Goal: Communication & Community: Answer question/provide support

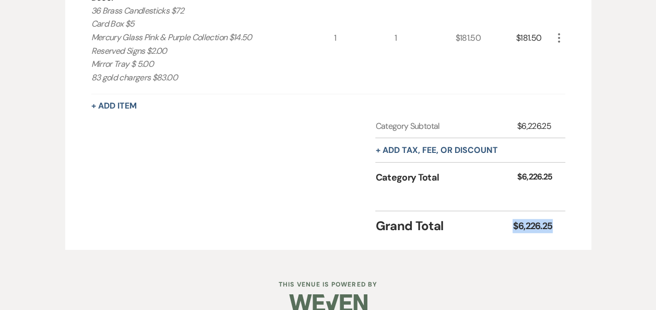
drag, startPoint x: 560, startPoint y: 234, endPoint x: 514, endPoint y: 240, distance: 46.2
click at [514, 235] on div "Grand Total $6,226.25" at bounding box center [470, 223] width 190 height 25
click at [558, 235] on div "Grand Total $6,226.25" at bounding box center [470, 223] width 190 height 25
drag, startPoint x: 561, startPoint y: 233, endPoint x: 518, endPoint y: 232, distance: 42.8
click at [518, 232] on div "Grand Total $6,226.25" at bounding box center [470, 223] width 190 height 25
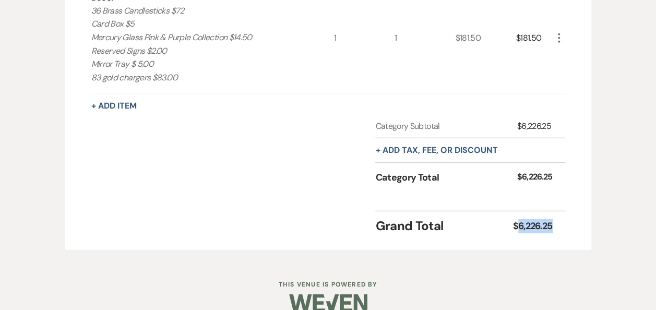
copy div "6,226.25"
click at [284, 151] on div "Category Subtotal $6,226.25 + Add tax, fee, or discount Category Total $6,226.25" at bounding box center [328, 161] width 474 height 83
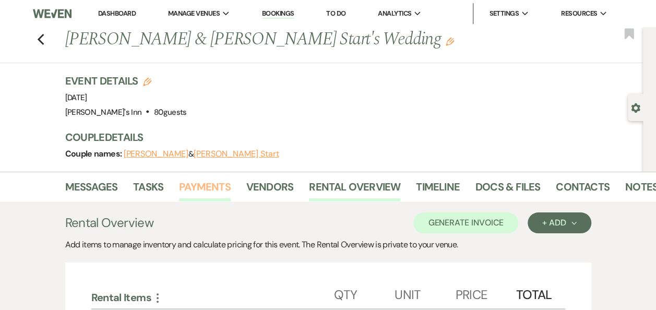
click at [197, 194] on link "Payments" at bounding box center [205, 190] width 52 height 23
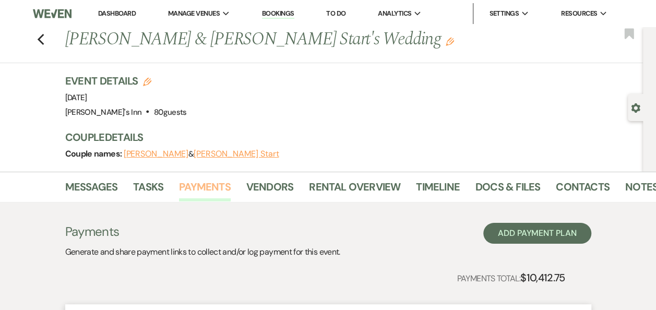
scroll to position [271, 0]
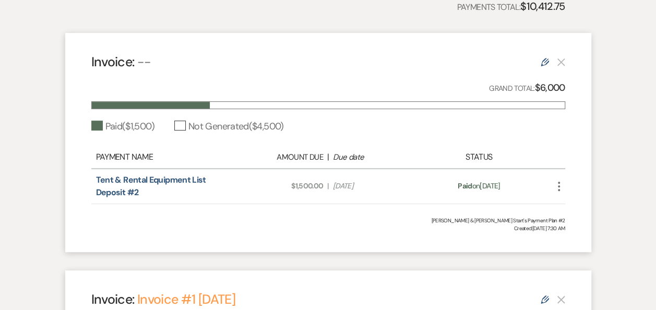
click at [322, 181] on span "Amount Due: $1,500.00" at bounding box center [282, 186] width 82 height 11
drag, startPoint x: 321, startPoint y: 185, endPoint x: 331, endPoint y: 187, distance: 10.1
click at [323, 186] on div "Amount Due: $1,500.00 | Due Date [DATE]" at bounding box center [328, 186] width 186 height 11
drag, startPoint x: 326, startPoint y: 183, endPoint x: 294, endPoint y: 187, distance: 32.1
click at [294, 187] on div "Amount Due: $1,500.00 | Due Date [DATE]" at bounding box center [328, 186] width 186 height 11
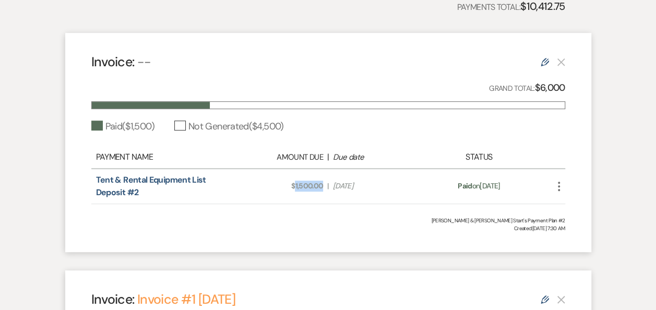
copy span "1,500.00"
click at [326, 204] on div "Invoice: -- Edit Grand Total: $6,000 Paid ( $1,500 ) Not Generated ( $4,500 ) P…" at bounding box center [328, 142] width 526 height 219
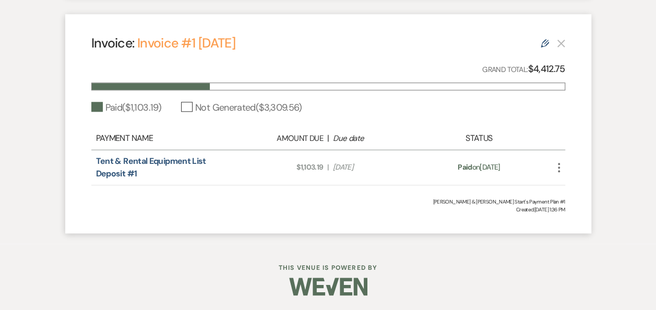
click at [321, 165] on span "Amount Due: $1,103.19" at bounding box center [282, 167] width 82 height 11
drag, startPoint x: 325, startPoint y: 163, endPoint x: 300, endPoint y: 168, distance: 25.1
click at [300, 168] on div "Amount Due: $1,103.19 | Due Date [DATE]" at bounding box center [328, 167] width 186 height 11
drag, startPoint x: 300, startPoint y: 168, endPoint x: 305, endPoint y: 170, distance: 5.5
copy span "1,103.19"
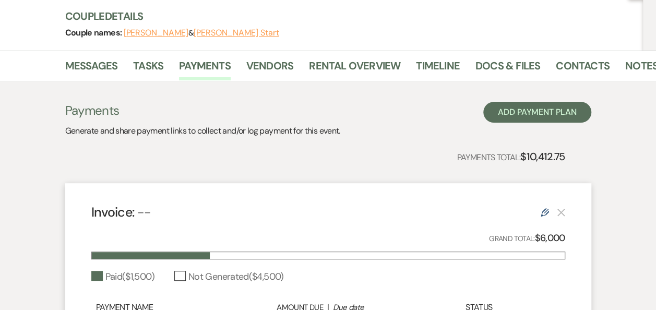
scroll to position [0, 0]
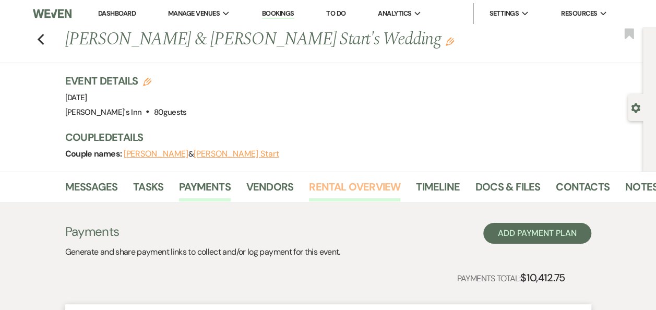
click at [347, 191] on link "Rental Overview" at bounding box center [354, 190] width 91 height 23
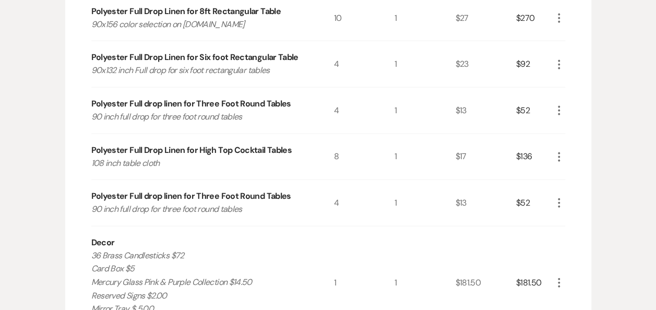
scroll to position [1334, 0]
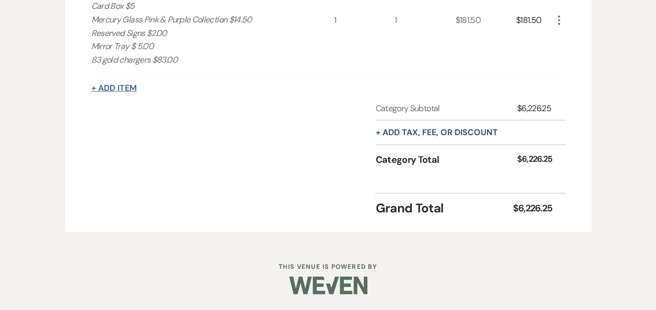
click at [105, 87] on button "+ Add Item" at bounding box center [113, 88] width 45 height 8
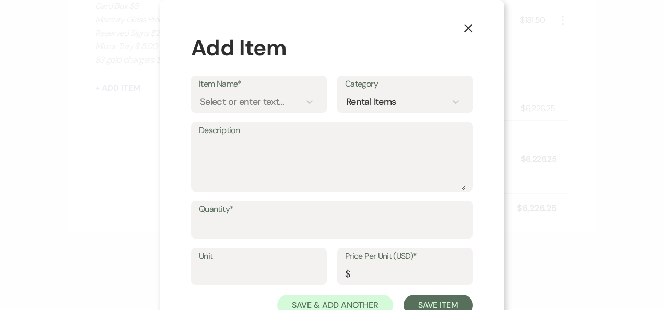
click at [237, 88] on label "Item Name*" at bounding box center [259, 84] width 120 height 15
click at [201, 95] on input "Item Name*" at bounding box center [200, 102] width 1 height 14
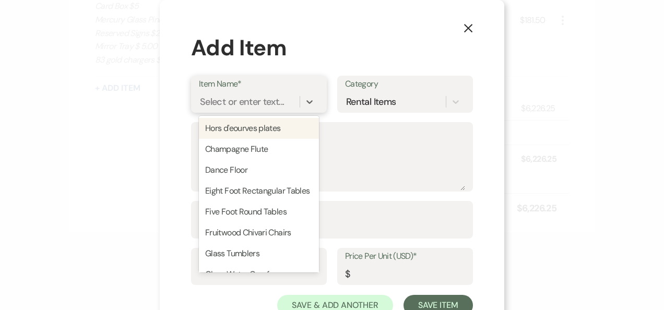
click at [225, 97] on div "Select or enter text..." at bounding box center [242, 102] width 84 height 14
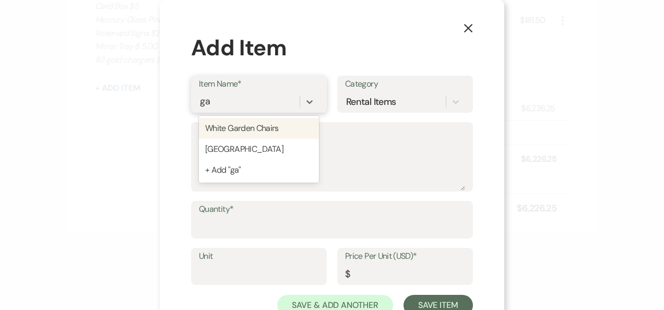
type input "g"
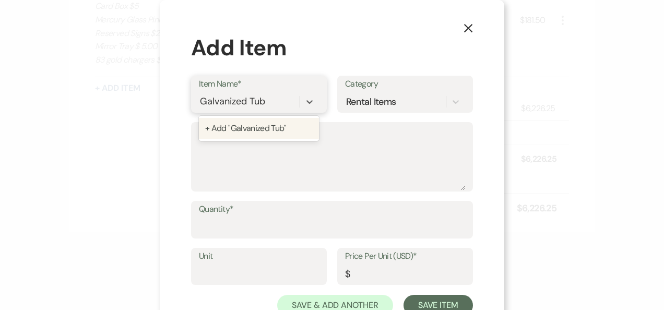
type input "Galvanized Tubs"
click at [216, 136] on div "+ Add "Galvanized Tubs"" at bounding box center [259, 128] width 120 height 21
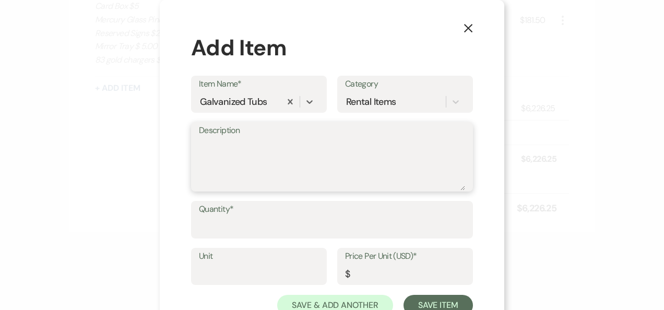
click at [222, 169] on textarea "Description" at bounding box center [332, 164] width 266 height 52
type textarea "for welcome party"
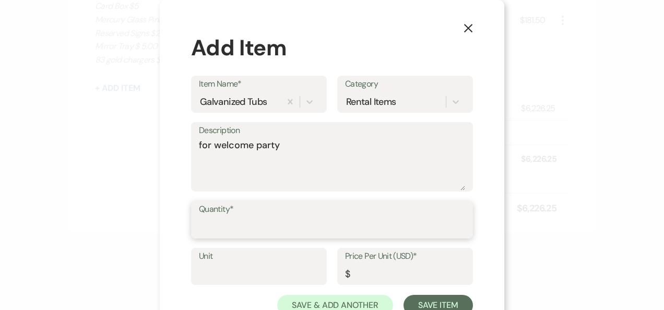
click at [223, 231] on input "Quantity*" at bounding box center [332, 227] width 266 height 20
type input "4"
click at [199, 267] on input "Unit" at bounding box center [259, 274] width 120 height 20
type input "1"
click at [368, 277] on input "Price Per Unit (USD)*" at bounding box center [405, 274] width 120 height 20
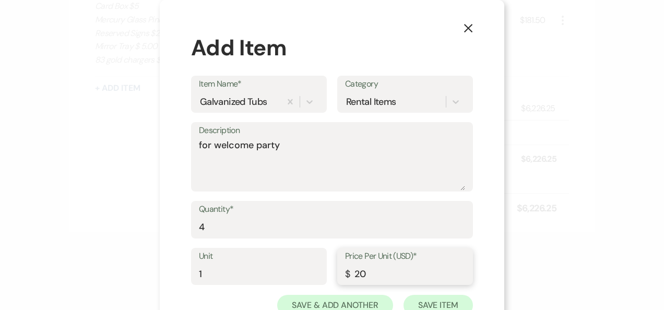
type input "20"
click at [418, 304] on button "Save Item" at bounding box center [438, 305] width 69 height 21
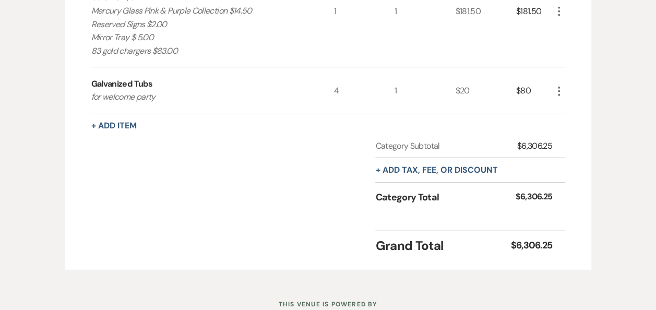
click at [227, 68] on div "Decor 36 Brass Candlesticks $72 Card Box $5 Mercury Glass Pink & Purple Collect…" at bounding box center [212, 11] width 243 height 113
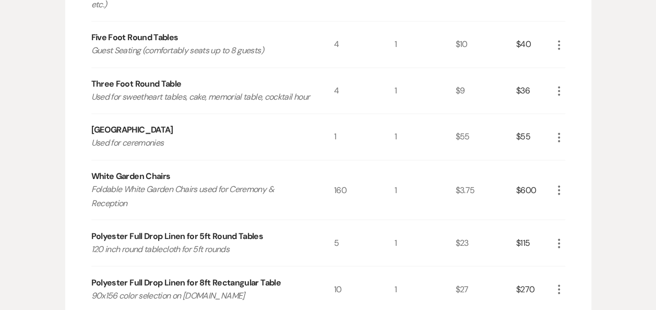
scroll to position [520, 0]
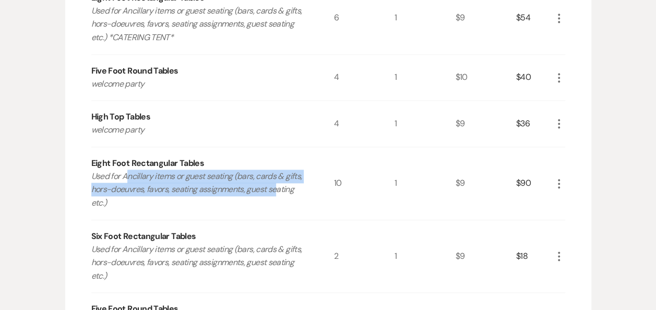
drag, startPoint x: 127, startPoint y: 171, endPoint x: 276, endPoint y: 195, distance: 150.7
click at [276, 195] on p "Used for Ancillary items or guest seating (bars, cards & gifts, hors-doeuvres, …" at bounding box center [200, 190] width 219 height 40
drag, startPoint x: 276, startPoint y: 195, endPoint x: 276, endPoint y: 200, distance: 5.2
click at [276, 200] on p "Used for Ancillary items or guest seating (bars, cards & gifts, hors-doeuvres, …" at bounding box center [200, 190] width 219 height 40
click at [219, 218] on div "Eight Foot Rectangular Tables Used for Ancillary items or guest seating (bars, …" at bounding box center [212, 183] width 243 height 73
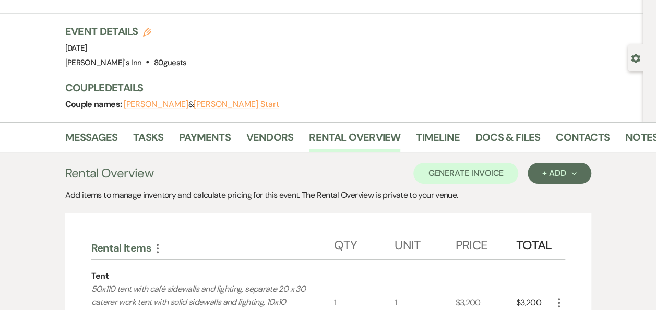
scroll to position [0, 0]
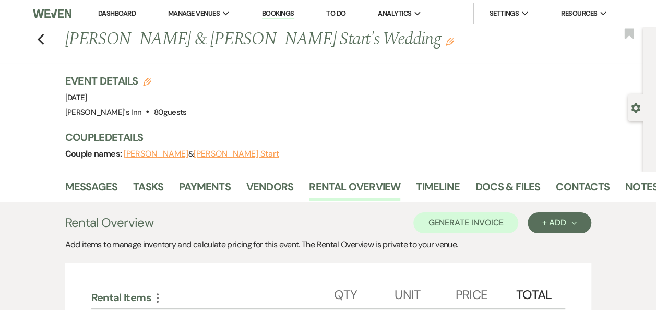
click at [33, 42] on div "Previous [PERSON_NAME] & [PERSON_NAME] Start's Wedding Edit Bookmark" at bounding box center [319, 45] width 648 height 36
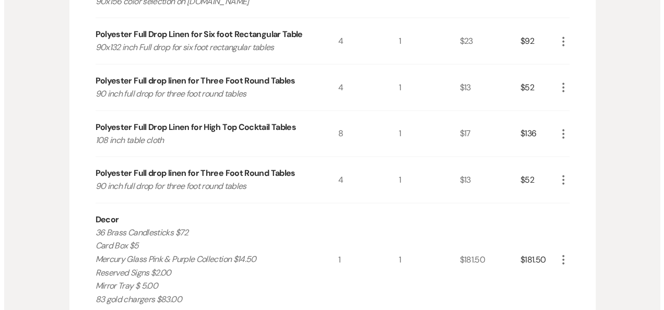
scroll to position [1356, 0]
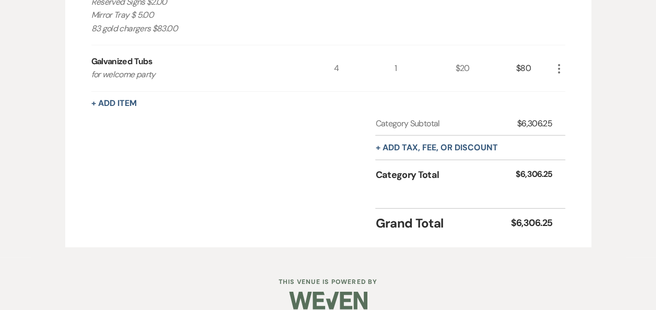
click at [120, 108] on button "+ Add Item" at bounding box center [113, 103] width 45 height 8
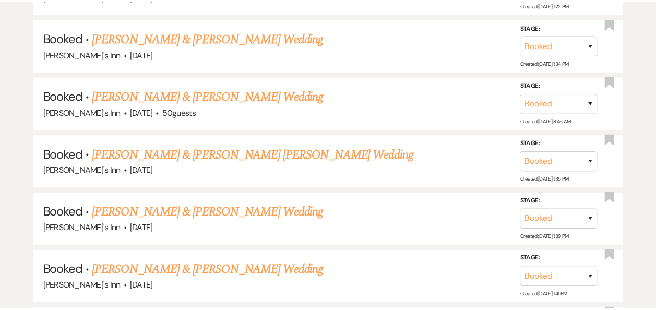
scroll to position [1067, 0]
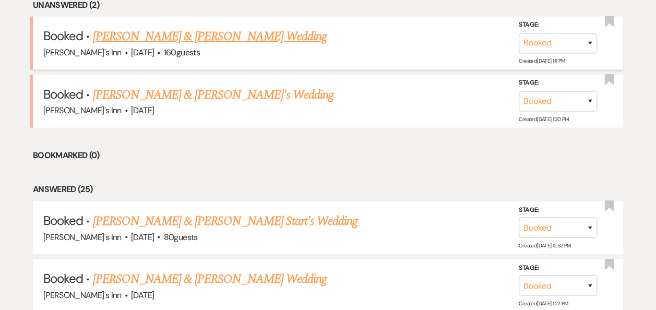
click at [161, 39] on link "[PERSON_NAME] & [PERSON_NAME] Wedding" at bounding box center [209, 36] width 234 height 19
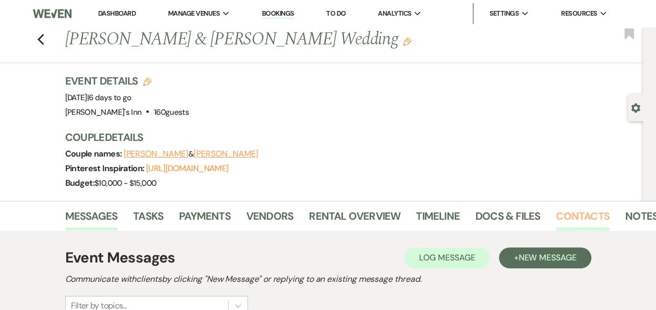
click at [573, 213] on link "Contacts" at bounding box center [583, 219] width 54 height 23
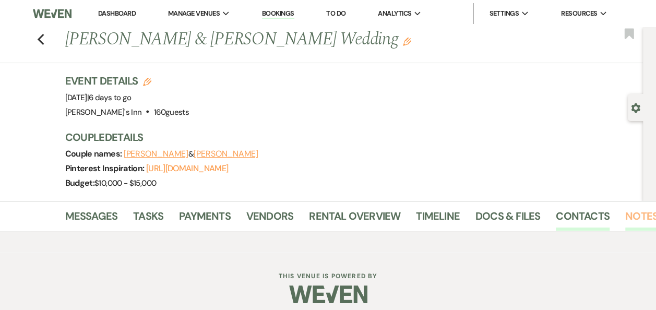
click at [628, 217] on link "Notes" at bounding box center [641, 219] width 33 height 23
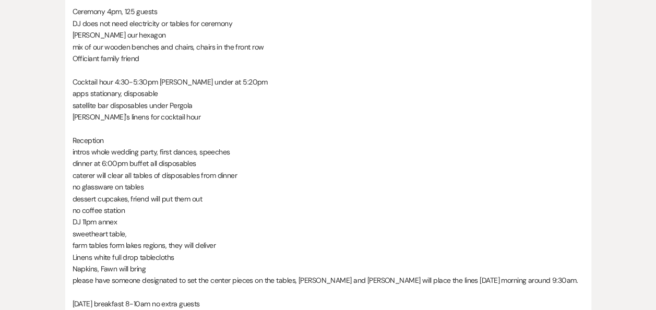
scroll to position [593, 0]
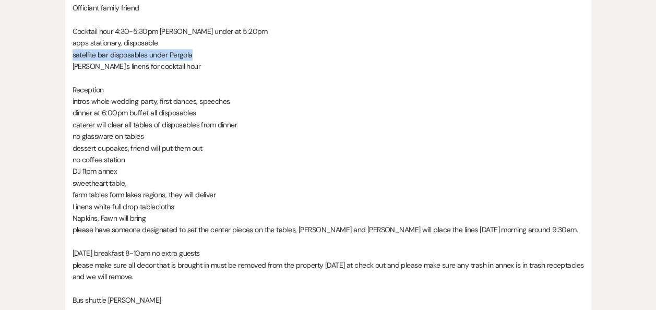
drag, startPoint x: 175, startPoint y: 38, endPoint x: 196, endPoint y: 57, distance: 29.2
click at [196, 57] on div "Hi Fawn and [PERSON_NAME], please review and if anything needs to be changed, p…" at bounding box center [329, 13] width 512 height 607
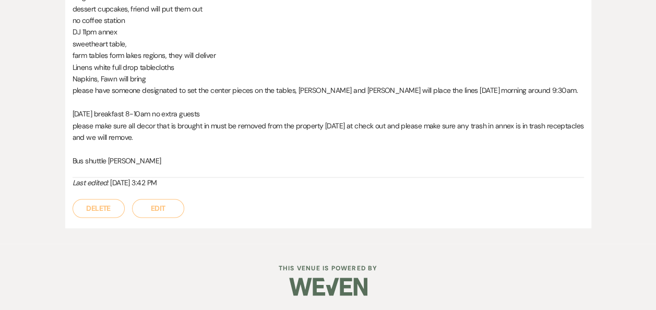
scroll to position [0, 0]
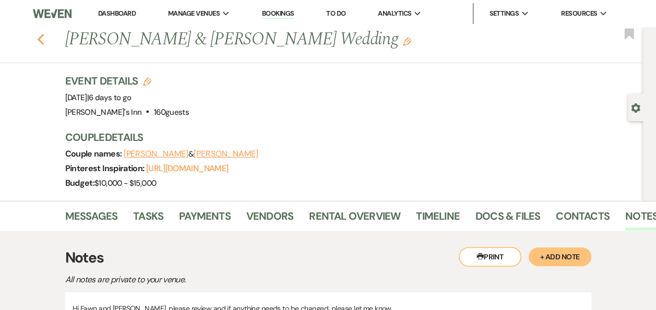
click at [42, 34] on icon "Previous" at bounding box center [41, 39] width 8 height 13
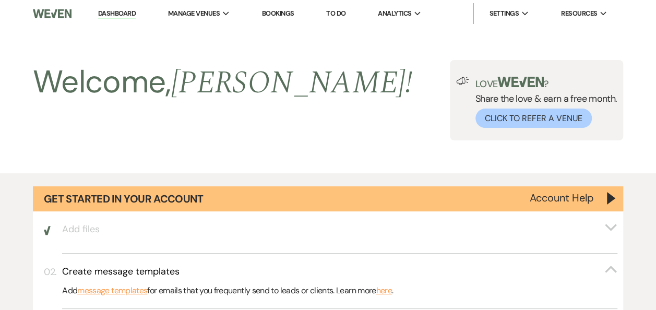
scroll to position [1067, 0]
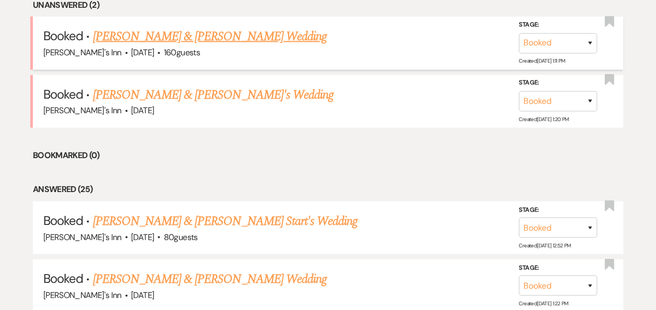
click at [164, 51] on span "160 guests" at bounding box center [182, 52] width 36 height 11
click at [154, 42] on link "[PERSON_NAME] & [PERSON_NAME] Wedding" at bounding box center [209, 36] width 234 height 19
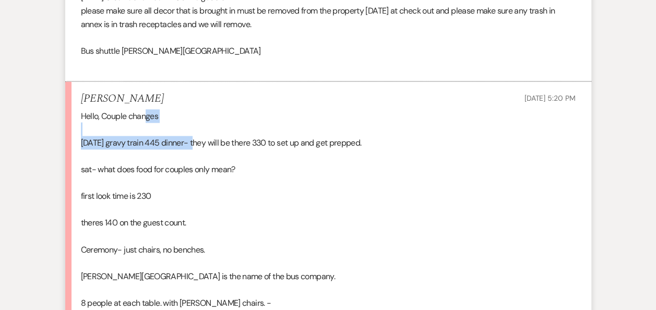
drag, startPoint x: 145, startPoint y: 92, endPoint x: 194, endPoint y: 132, distance: 63.1
click at [194, 132] on li "[PERSON_NAME] [DATE] 5:20 PM Hello, Couple changes [DATE] gravy train 445 dinne…" at bounding box center [328, 255] width 526 height 346
drag, startPoint x: 194, startPoint y: 132, endPoint x: 216, endPoint y: 160, distance: 35.7
click at [216, 163] on p "sat- what does food for couples only mean?" at bounding box center [328, 170] width 495 height 14
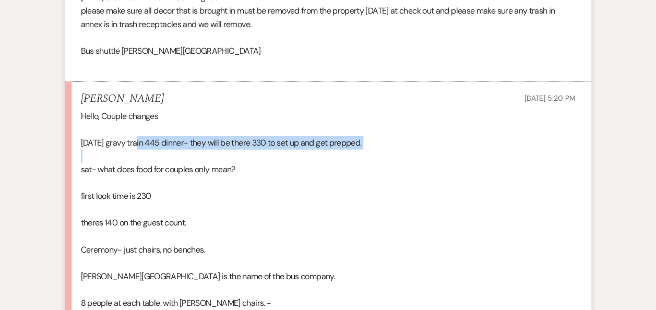
drag, startPoint x: 149, startPoint y: 136, endPoint x: 237, endPoint y: 138, distance: 88.2
click at [237, 138] on div "Hello, Couple changes [DATE] gravy train 445 dinner- they will be there 330 to …" at bounding box center [328, 264] width 495 height 308
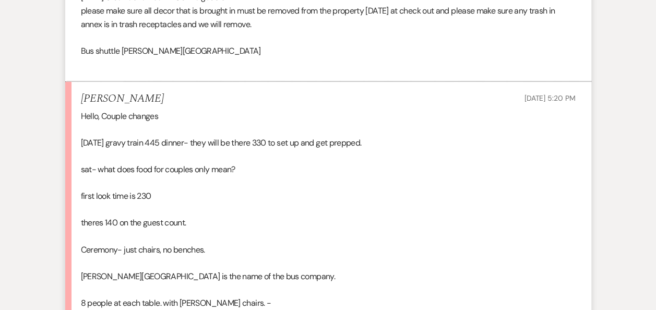
drag, startPoint x: 237, startPoint y: 138, endPoint x: 254, endPoint y: 168, distance: 34.4
click at [254, 176] on p at bounding box center [328, 183] width 495 height 14
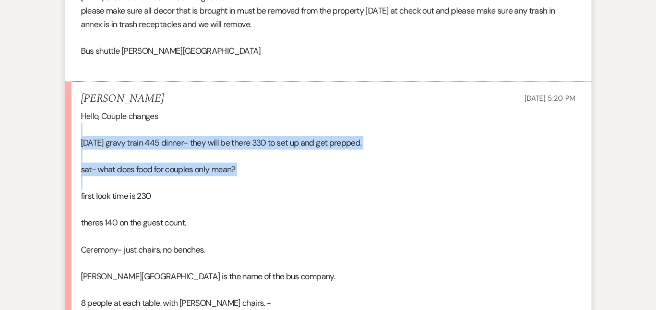
drag, startPoint x: 125, startPoint y: 128, endPoint x: 282, endPoint y: 165, distance: 161.3
click at [282, 165] on div "Hello, Couple changes [DATE] gravy train 445 dinner- they will be there 330 to …" at bounding box center [328, 264] width 495 height 308
click at [282, 176] on p at bounding box center [328, 183] width 495 height 14
click at [228, 163] on p "sat- what does food for couples only mean?" at bounding box center [328, 170] width 495 height 14
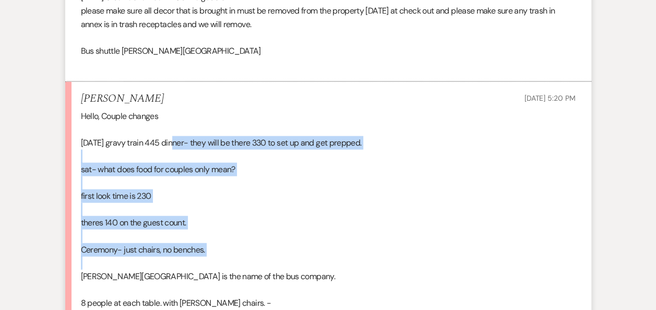
drag, startPoint x: 183, startPoint y: 144, endPoint x: 254, endPoint y: 254, distance: 131.1
click at [254, 254] on div "Hello, Couple changes [DATE] gravy train 445 dinner- they will be there 330 to …" at bounding box center [328, 264] width 495 height 308
click at [117, 230] on p at bounding box center [328, 237] width 495 height 14
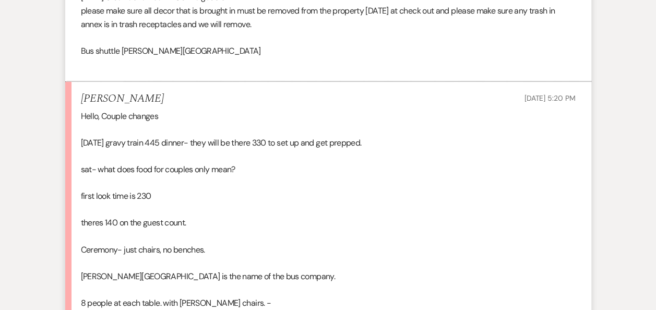
click at [167, 243] on p "Ceremony- just chairs, no benches." at bounding box center [328, 250] width 495 height 14
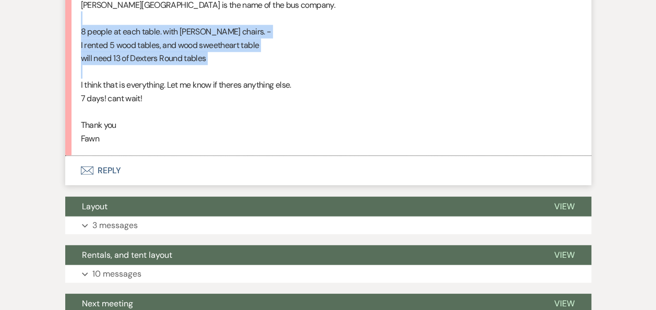
drag, startPoint x: 121, startPoint y: 29, endPoint x: 192, endPoint y: 58, distance: 77.1
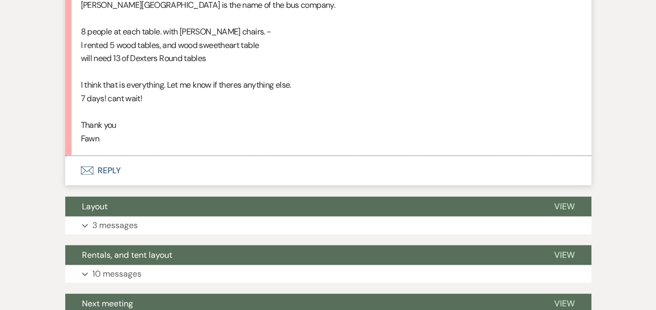
click at [527, 78] on p "I think that is everything. Let me know if theres anything else." at bounding box center [328, 85] width 495 height 14
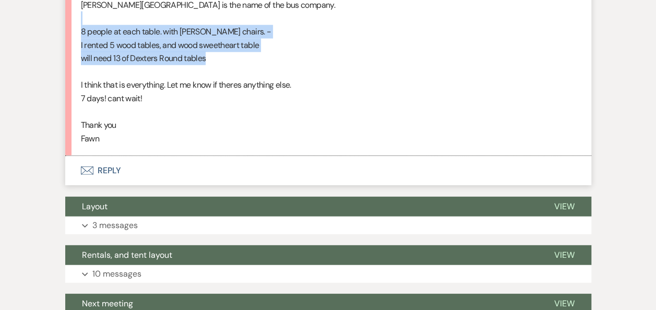
drag, startPoint x: 162, startPoint y: 7, endPoint x: 221, endPoint y: 44, distance: 70.1
drag, startPoint x: 221, startPoint y: 44, endPoint x: 416, endPoint y: 44, distance: 194.7
click at [416, 52] on p "will need 13 of Dexters Round tables" at bounding box center [328, 59] width 495 height 14
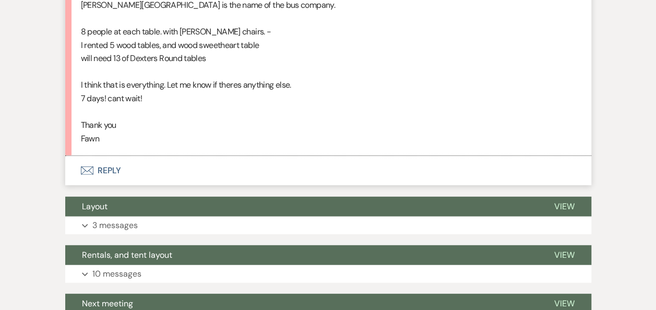
click at [311, 65] on p at bounding box center [328, 72] width 495 height 14
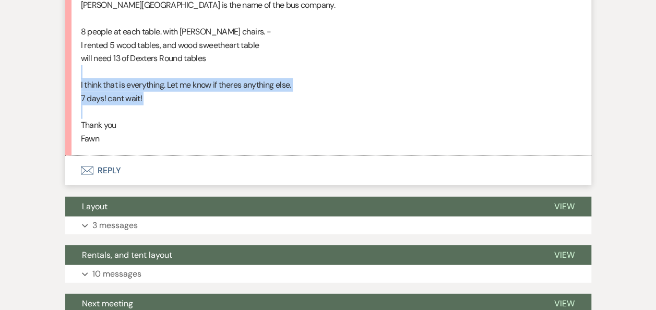
drag, startPoint x: 155, startPoint y: 84, endPoint x: 178, endPoint y: 103, distance: 30.0
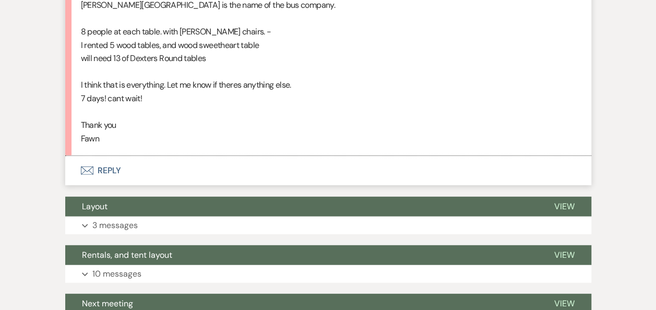
click at [180, 119] on p "Thank you" at bounding box center [328, 126] width 495 height 14
click at [99, 158] on button "Envelope Reply" at bounding box center [328, 170] width 526 height 29
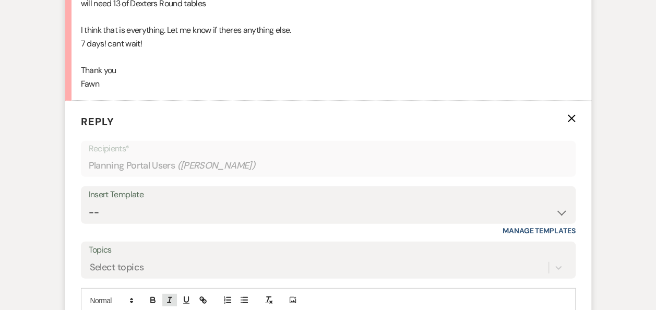
scroll to position [1433, 0]
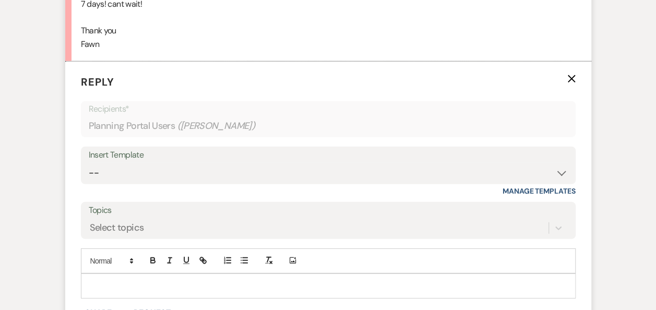
click at [153, 280] on p at bounding box center [328, 285] width 478 height 11
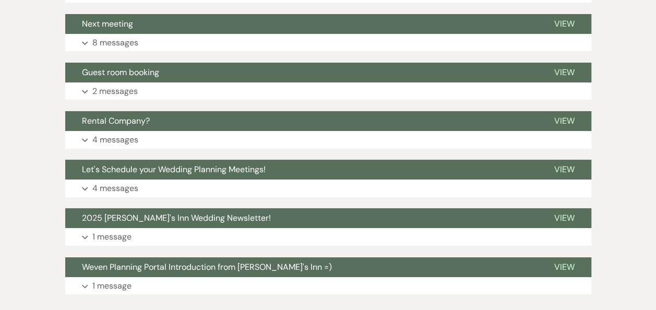
scroll to position [1628, 0]
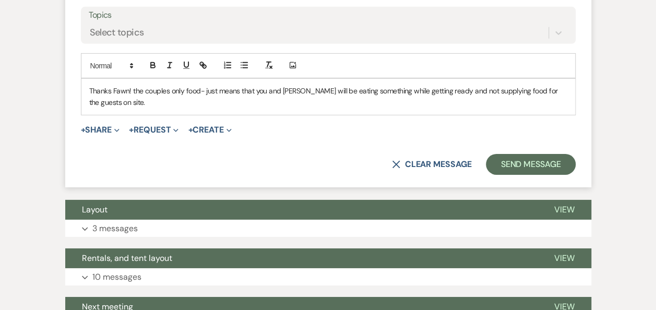
click at [322, 85] on p "Thanks Fawn! the couples only food- just means that you and [PERSON_NAME] will …" at bounding box center [328, 96] width 478 height 23
drag, startPoint x: 390, startPoint y: 73, endPoint x: 572, endPoint y: 133, distance: 191.9
click at [396, 85] on p "Thanks Fawn! the couples only food- just means that you and [PERSON_NAME] will …" at bounding box center [328, 96] width 478 height 23
click at [206, 85] on p "Thanks Fawn! the couples only food- just means that you and [PERSON_NAME] will …" at bounding box center [328, 96] width 478 height 23
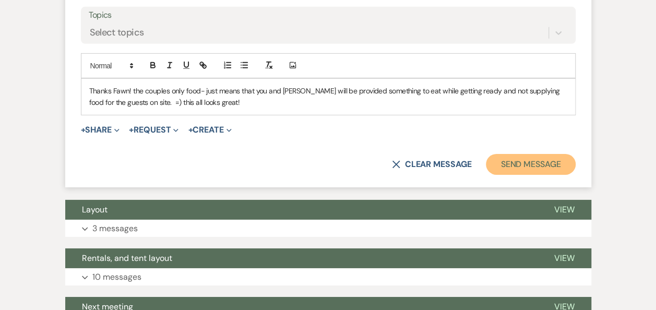
click at [530, 154] on button "Send Message" at bounding box center [530, 164] width 89 height 21
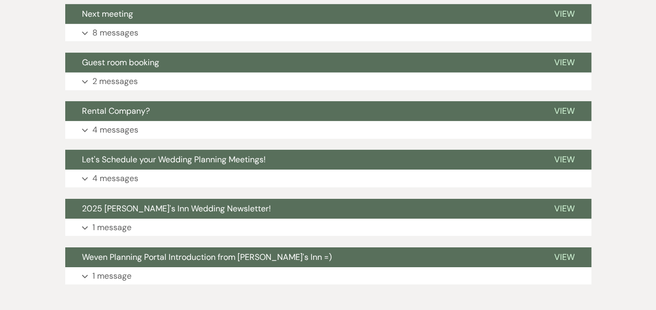
scroll to position [0, 0]
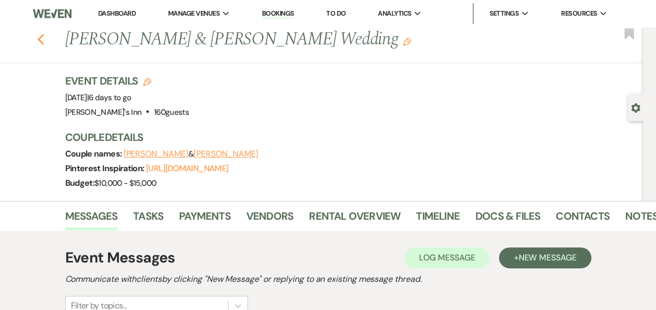
click at [42, 39] on use "button" at bounding box center [40, 39] width 7 height 11
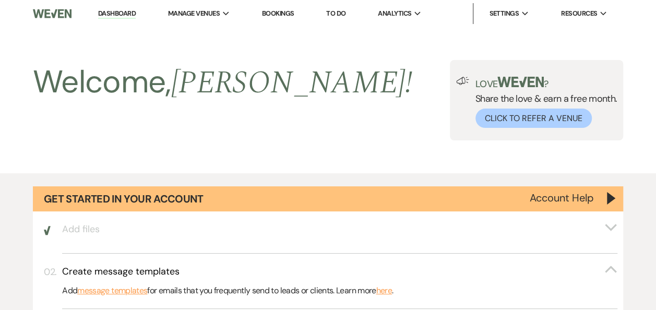
scroll to position [1067, 0]
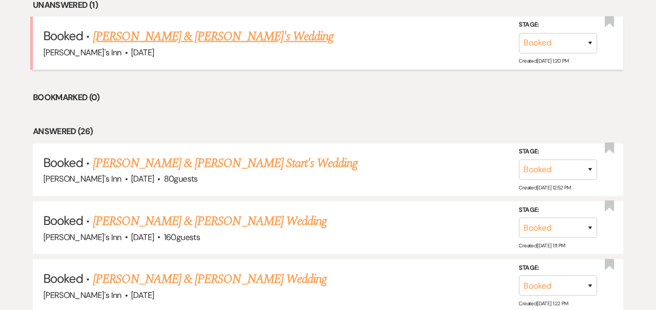
click at [171, 37] on link "[PERSON_NAME] & [PERSON_NAME]'s Wedding" at bounding box center [212, 36] width 241 height 19
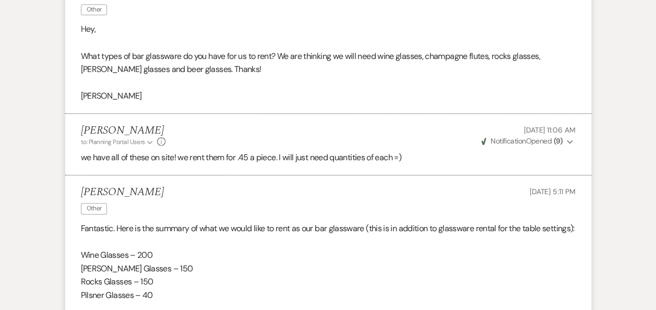
scroll to position [271, 0]
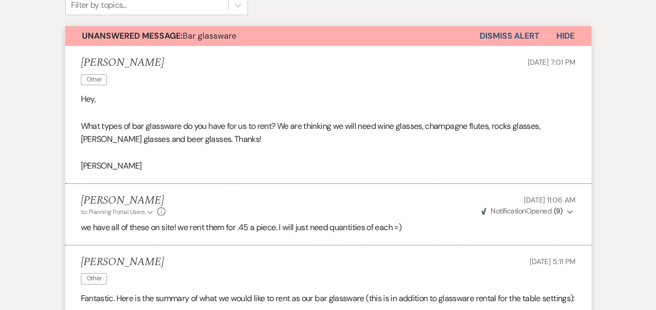
drag, startPoint x: 489, startPoint y: 32, endPoint x: 444, endPoint y: 52, distance: 49.6
click at [489, 33] on button "Dismiss Alert" at bounding box center [510, 36] width 60 height 20
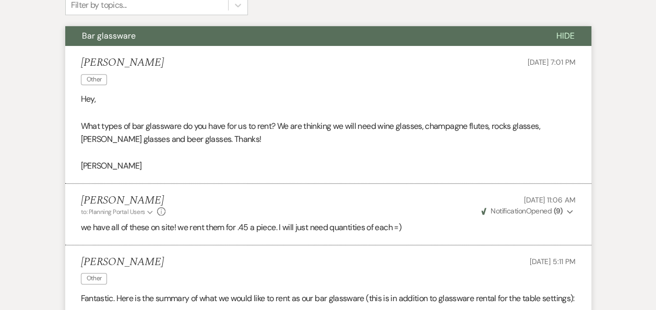
scroll to position [0, 0]
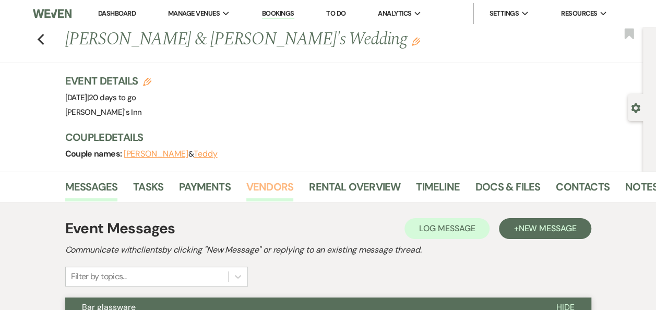
click at [269, 196] on link "Vendors" at bounding box center [269, 190] width 47 height 23
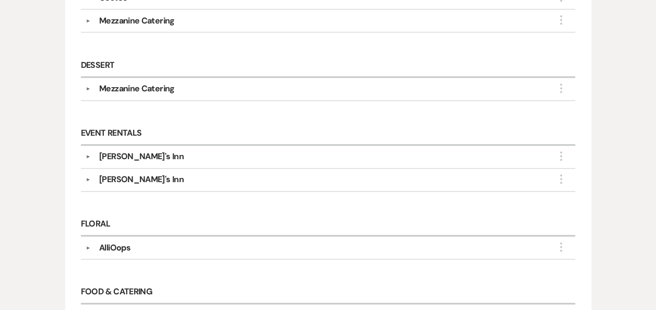
scroll to position [814, 0]
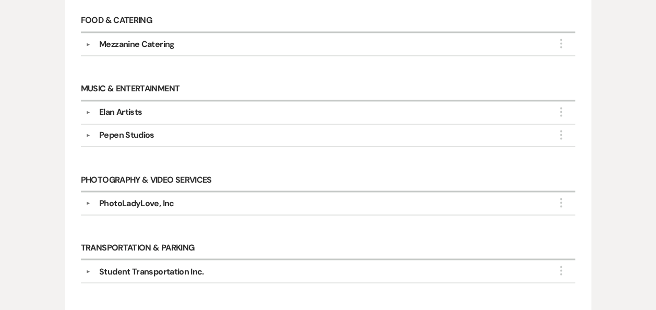
click at [155, 197] on div "PhotoLadyLove, Inc" at bounding box center [136, 203] width 75 height 13
